Goal: Download file/media

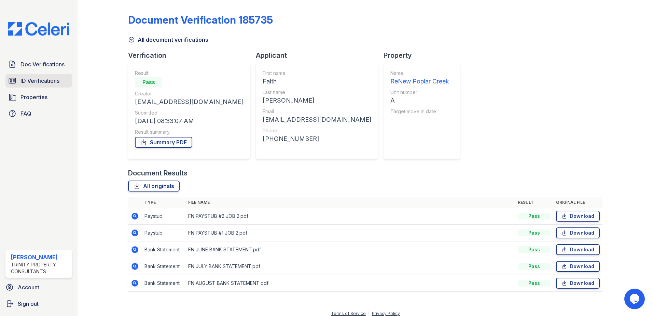
click at [18, 81] on link "ID Verifications" at bounding box center [38, 81] width 67 height 14
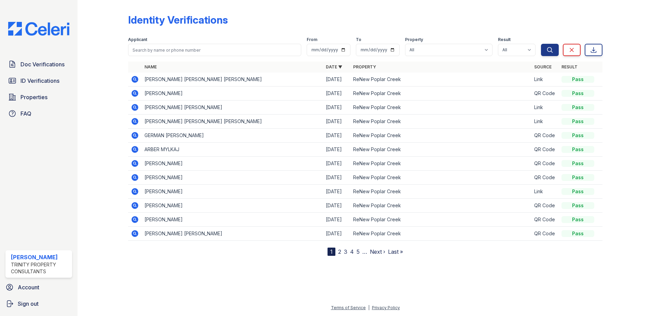
click at [133, 163] on icon at bounding box center [134, 163] width 7 height 7
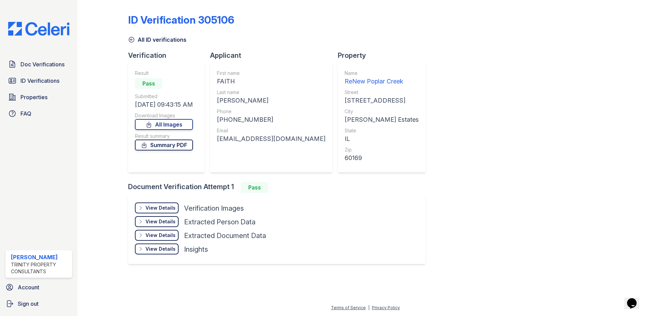
click at [162, 146] on link "Summary PDF" at bounding box center [164, 144] width 58 height 11
click at [178, 125] on link "All Images" at bounding box center [164, 124] width 58 height 11
click at [28, 78] on span "ID Verifications" at bounding box center [39, 80] width 39 height 8
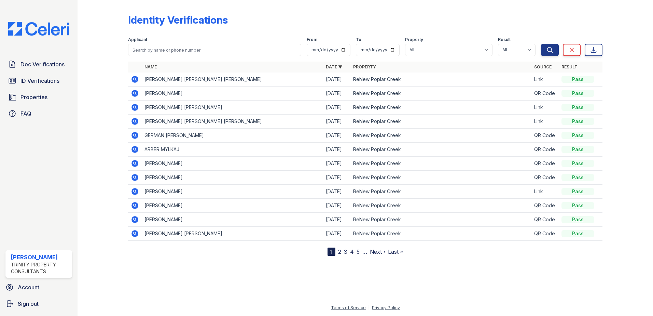
click at [136, 149] on icon at bounding box center [135, 149] width 8 height 8
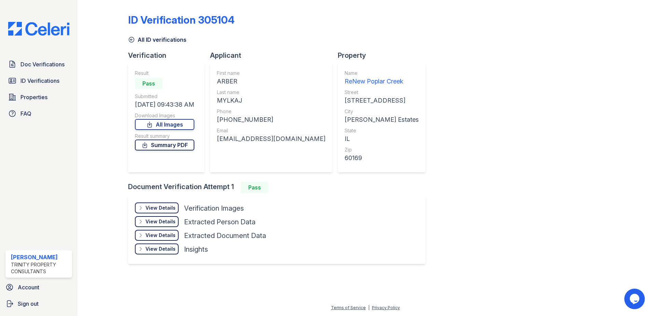
click at [187, 145] on link "Summary PDF" at bounding box center [164, 144] width 59 height 11
click at [179, 126] on link "All Images" at bounding box center [164, 124] width 59 height 11
